Goal: Task Accomplishment & Management: Manage account settings

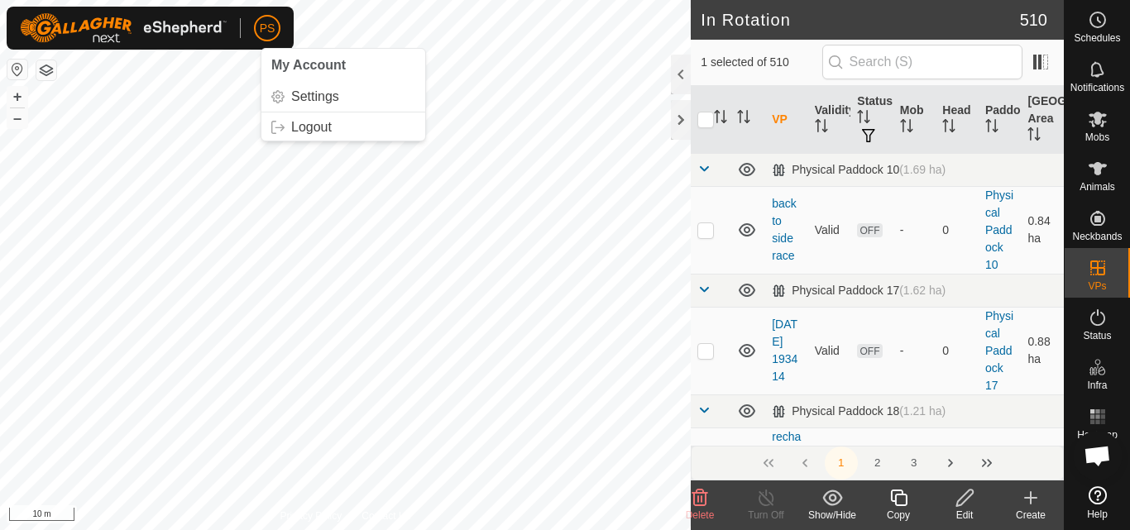
click at [50, 73] on button "button" at bounding box center [46, 70] width 20 height 20
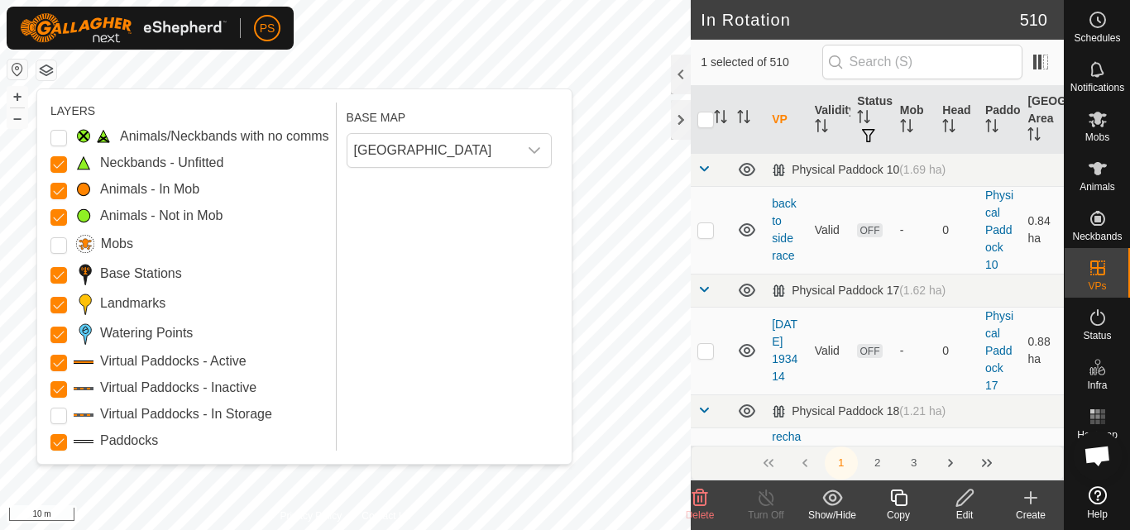
click at [44, 69] on button "button" at bounding box center [46, 70] width 20 height 20
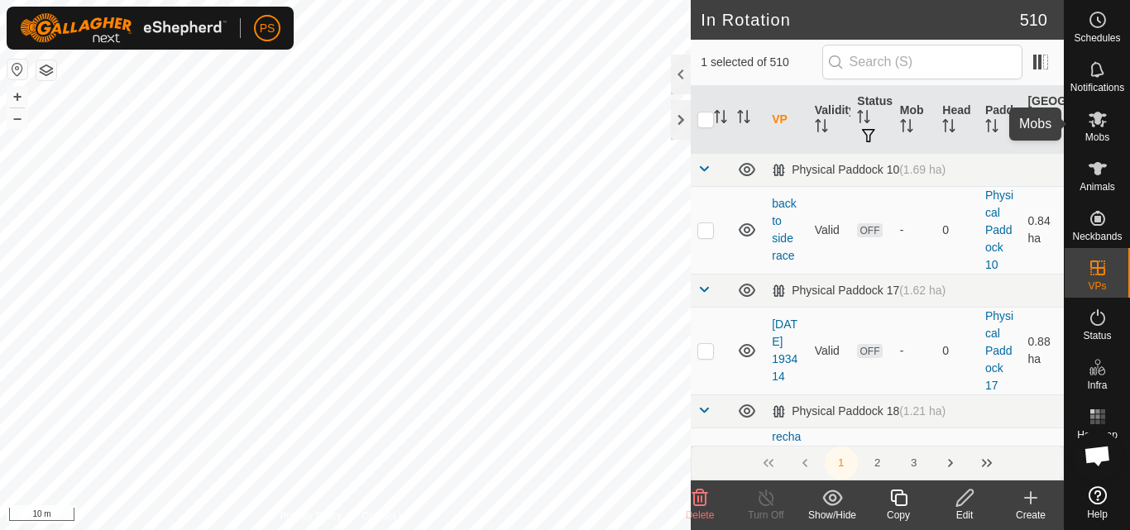
click at [1100, 116] on icon at bounding box center [1097, 120] width 18 height 16
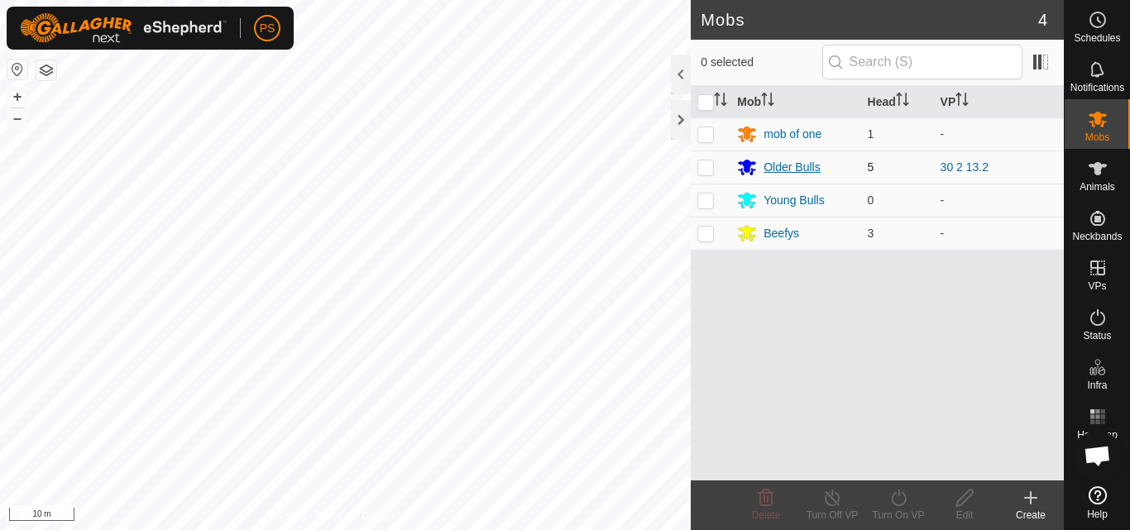
click at [789, 167] on div "Older Bulls" at bounding box center [791, 167] width 56 height 17
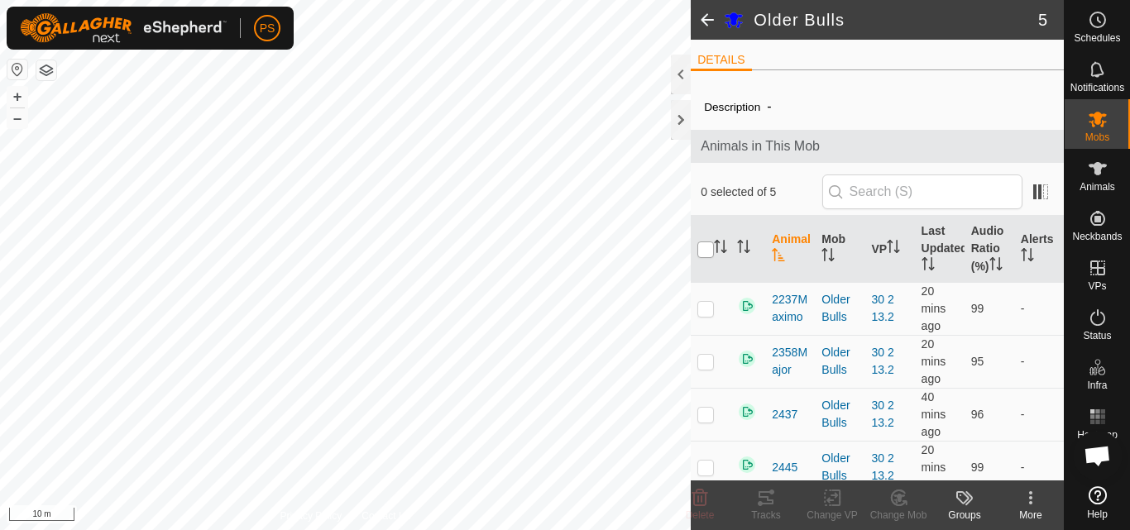
click at [701, 258] on input "checkbox" at bounding box center [705, 250] width 17 height 17
checkbox input "true"
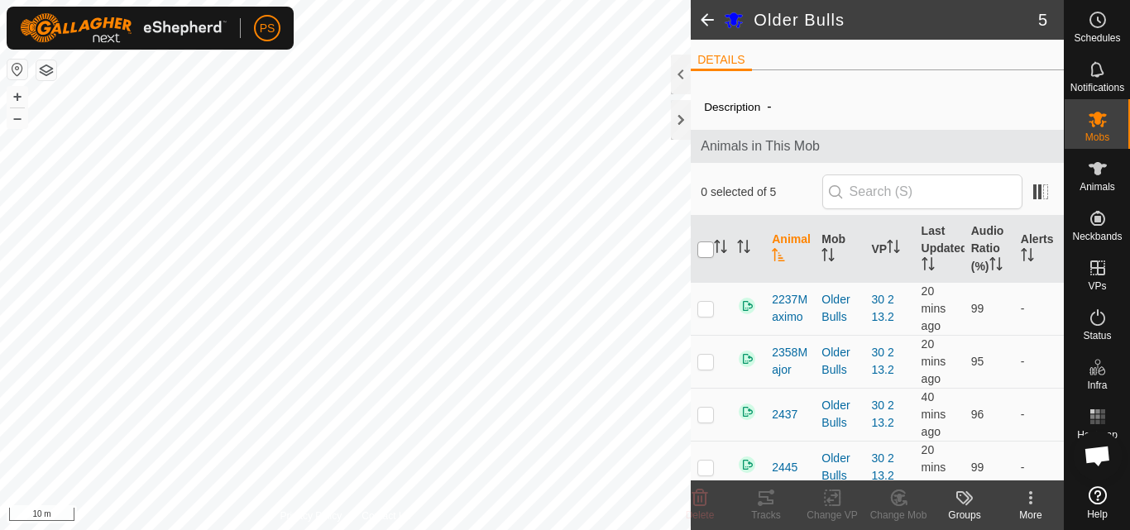
checkbox input "true"
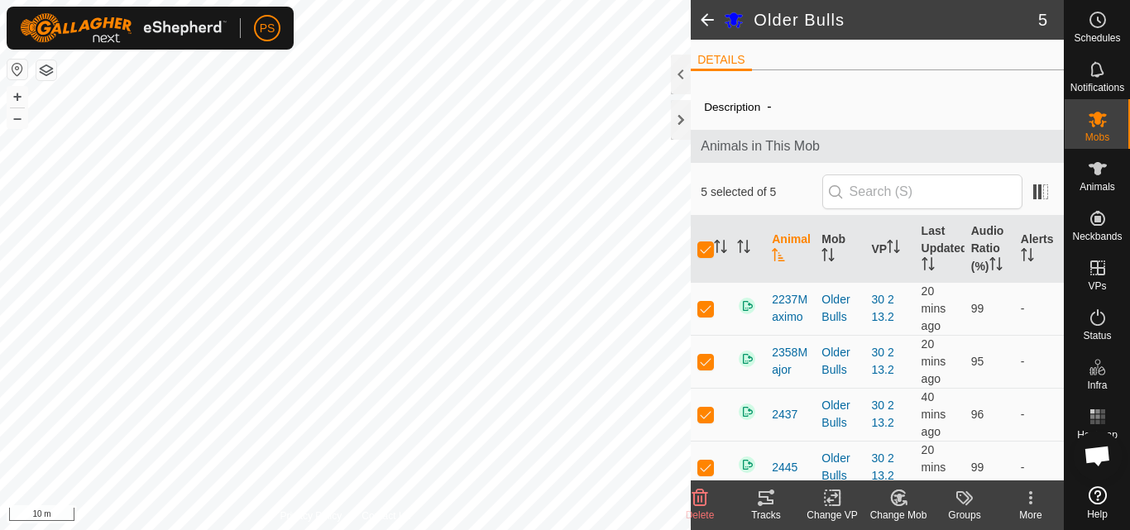
click at [767, 496] on icon at bounding box center [765, 497] width 15 height 13
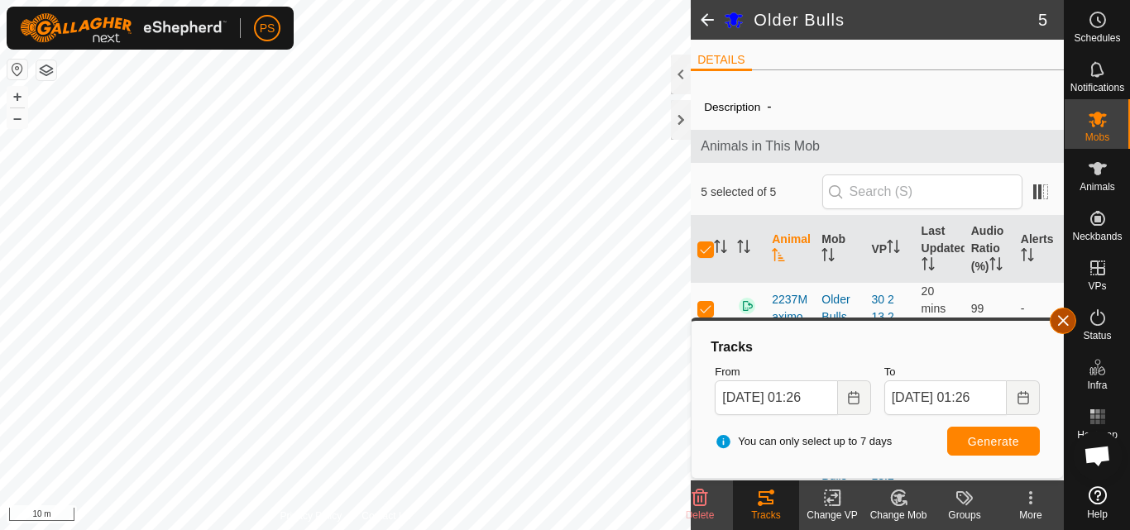
click at [1061, 316] on button "button" at bounding box center [1063, 321] width 26 height 26
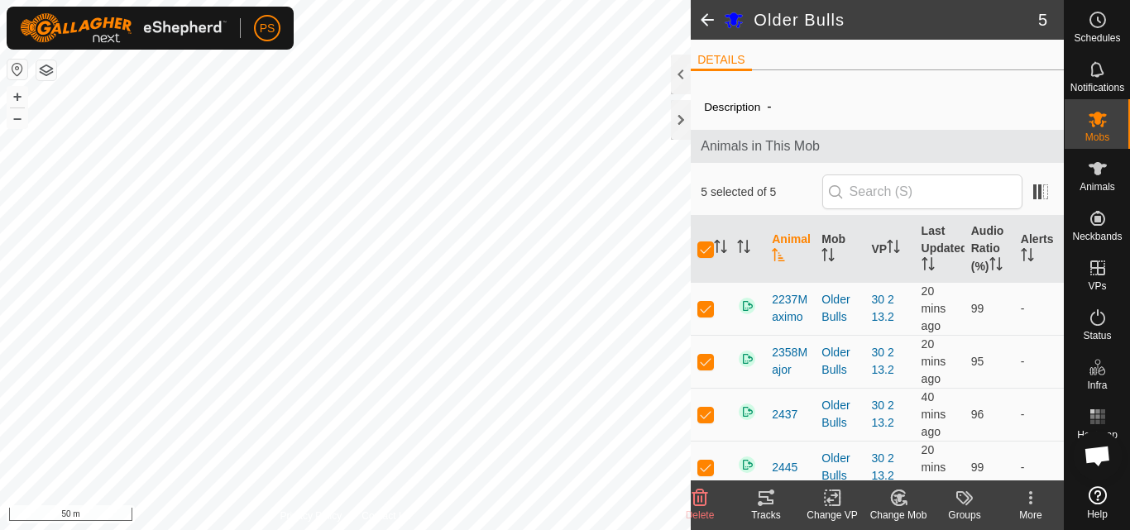
click at [701, 22] on span at bounding box center [707, 20] width 33 height 40
